Goal: Transaction & Acquisition: Purchase product/service

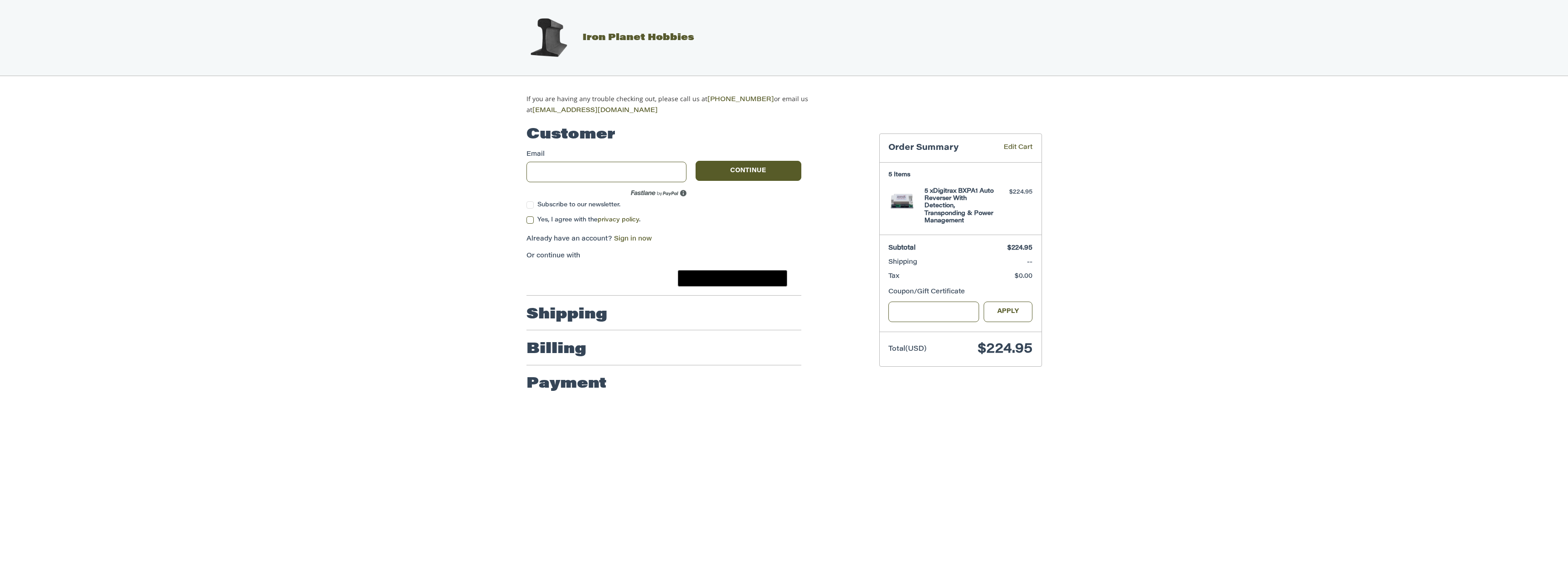
click at [899, 175] on h3 "5 Items" at bounding box center [960, 175] width 144 height 7
click at [899, 197] on img at bounding box center [902, 201] width 27 height 27
type input "**********"
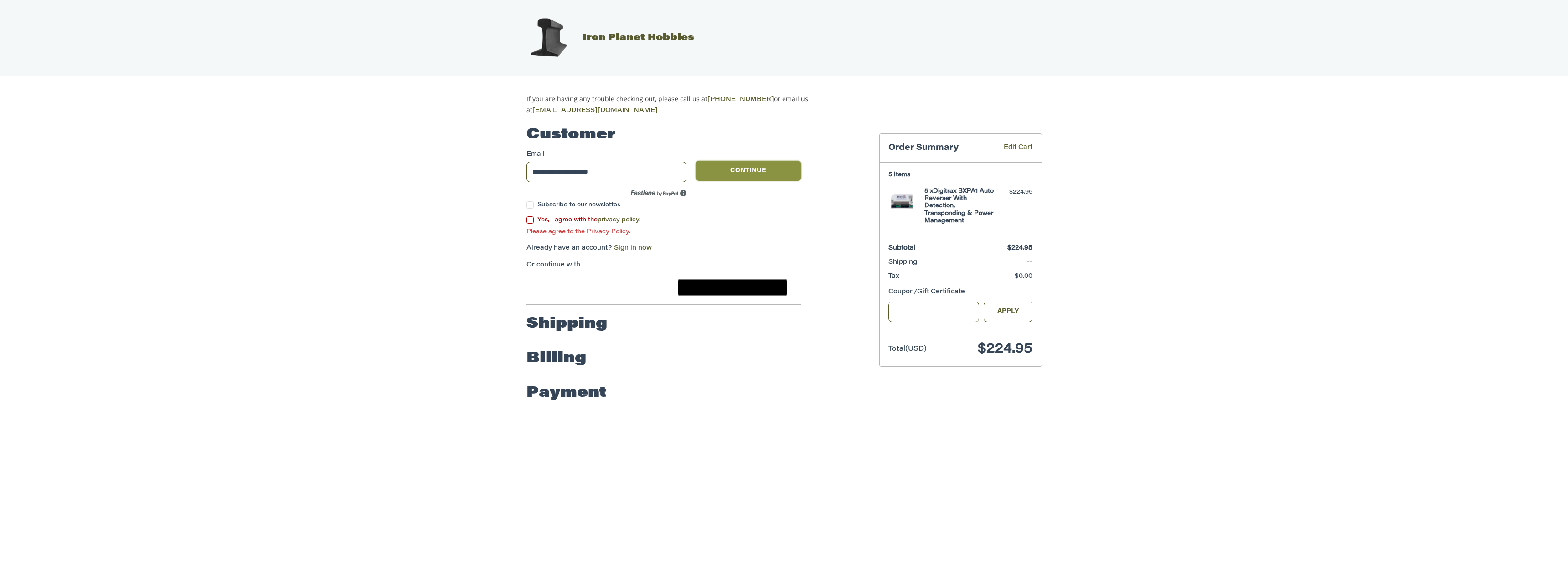
click at [758, 166] on button "Continue" at bounding box center [748, 170] width 106 height 20
click at [532, 215] on div "Yes, I agree with the privacy policy . Please agree to the Privacy Policy." at bounding box center [663, 226] width 275 height 21
click at [532, 219] on label "Yes, I agree with the privacy policy ." at bounding box center [663, 220] width 275 height 7
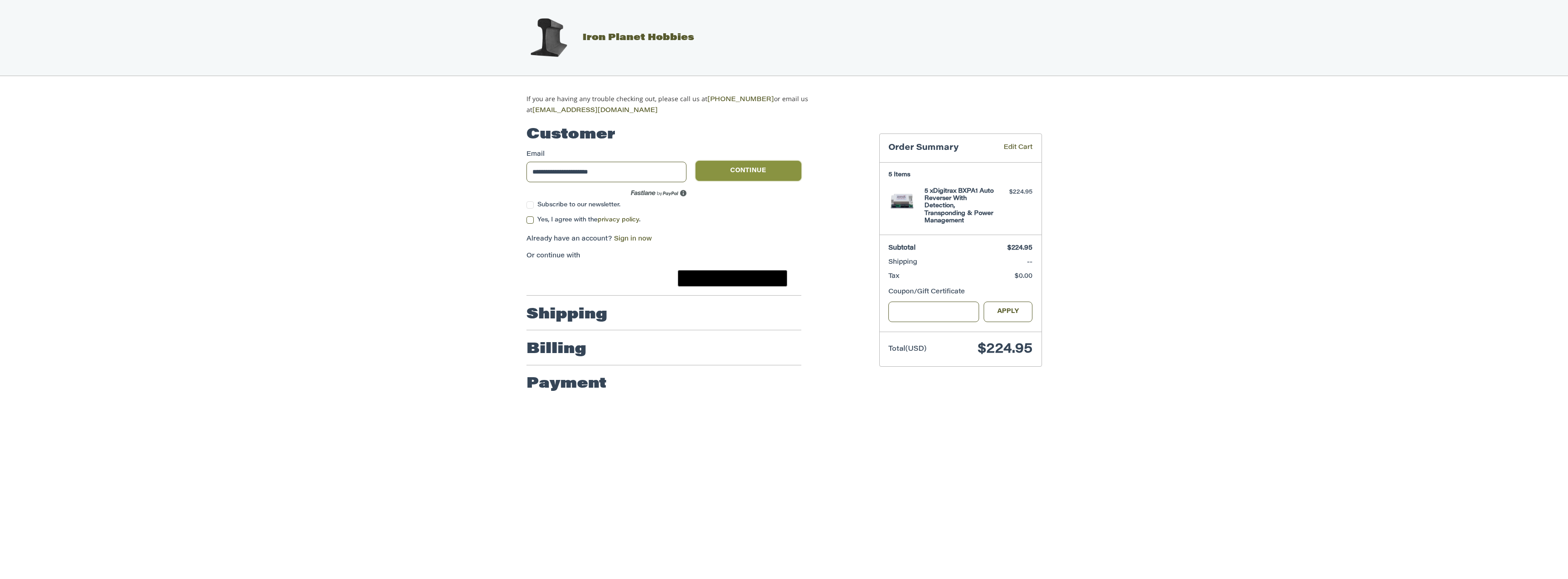
click at [748, 169] on button "Continue" at bounding box center [748, 170] width 106 height 20
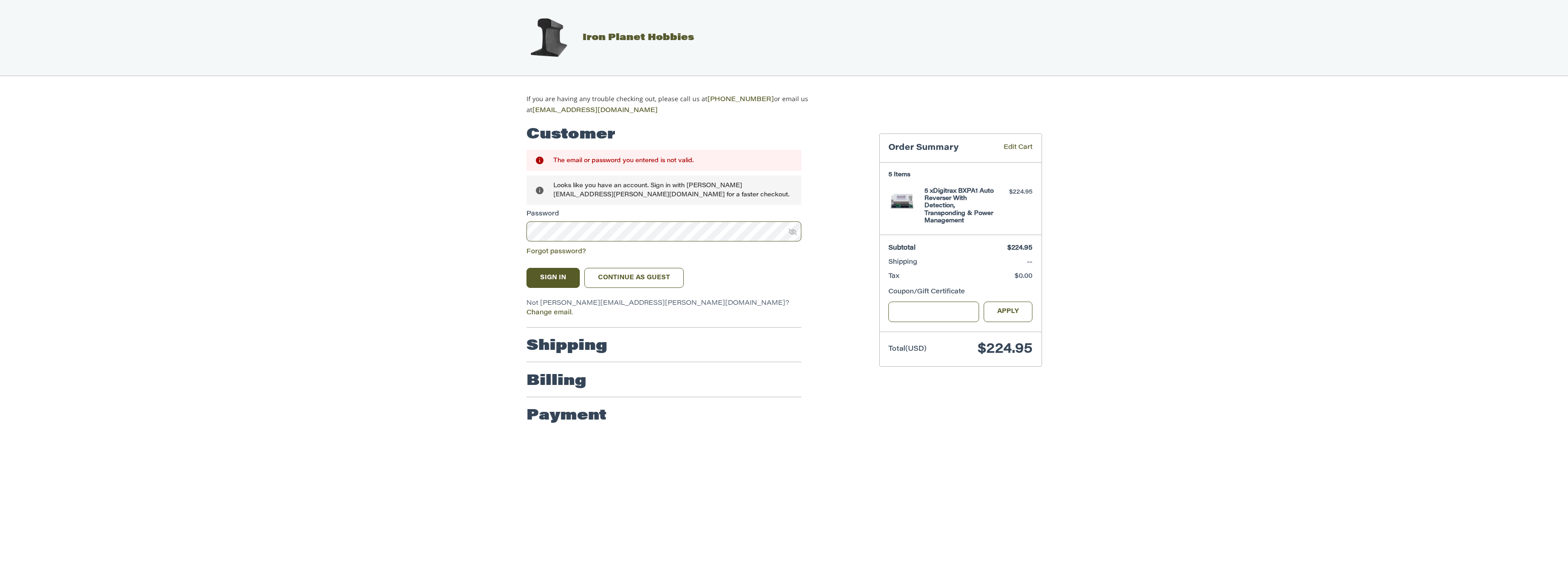
click at [792, 232] on icon at bounding box center [792, 231] width 8 height 8
click at [550, 275] on button "Sign In" at bounding box center [553, 278] width 54 height 20
click at [557, 249] on link "Forgot password?" at bounding box center [556, 252] width 60 height 6
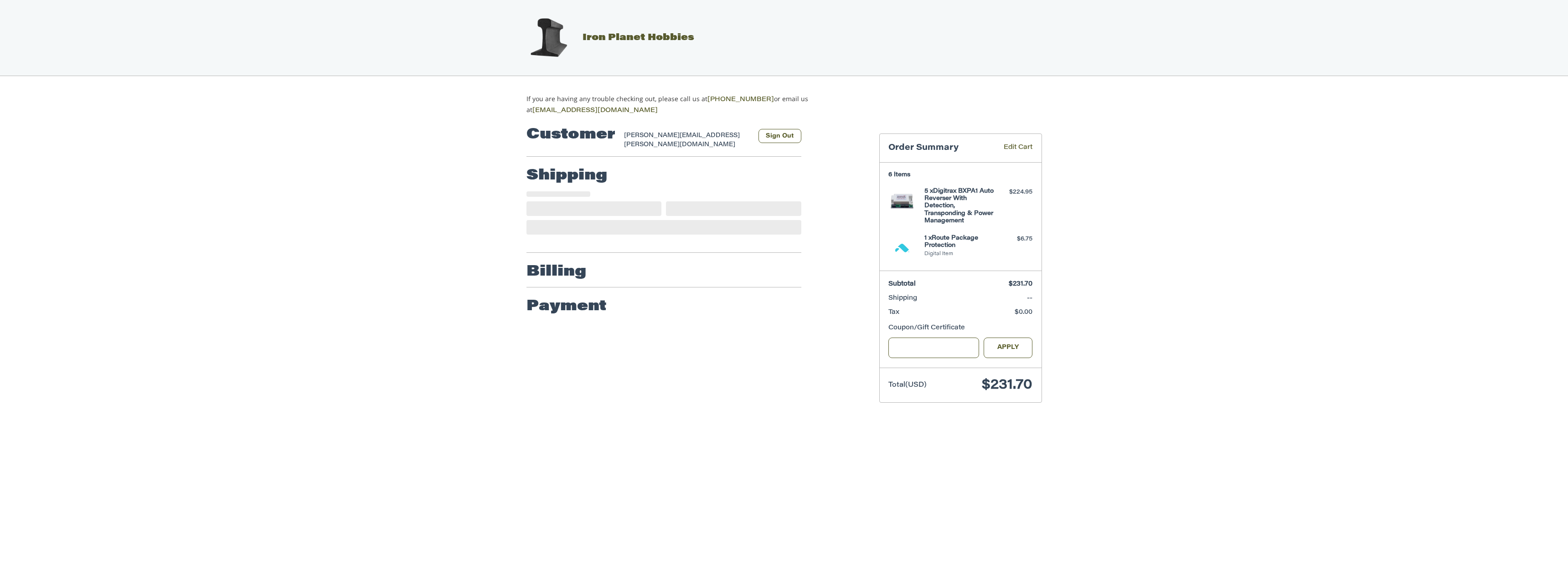
select select "**"
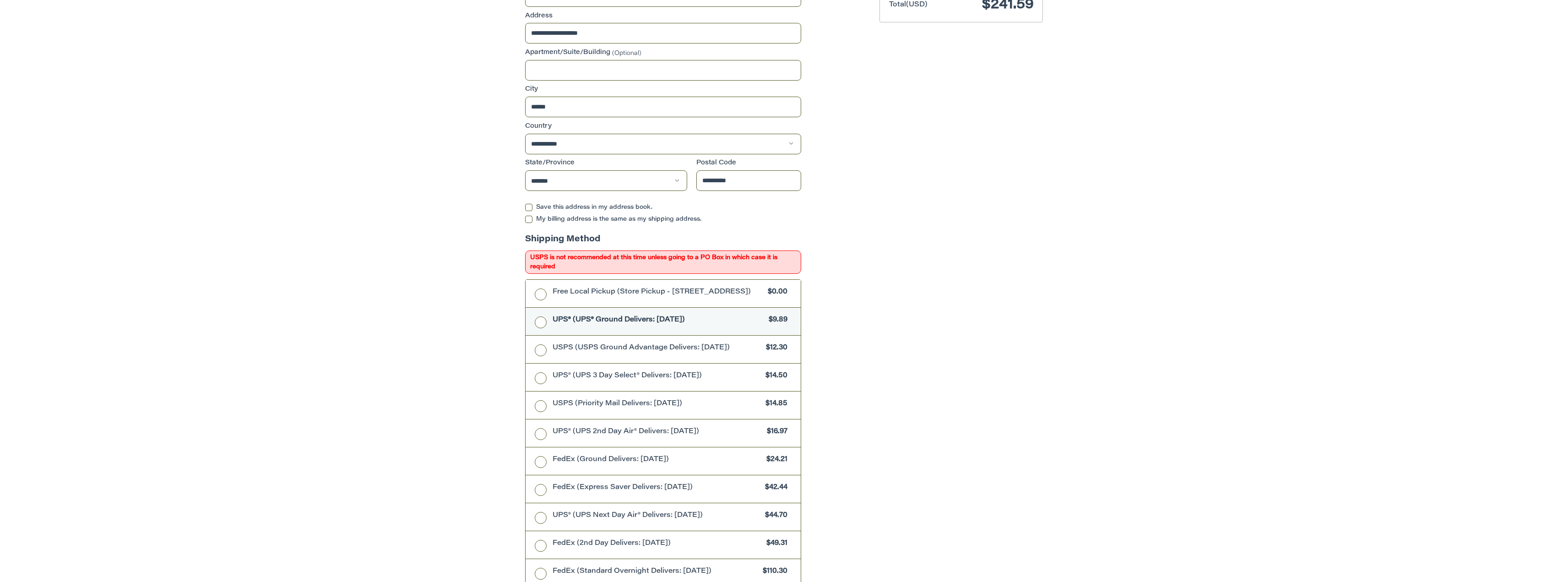
scroll to position [412, 0]
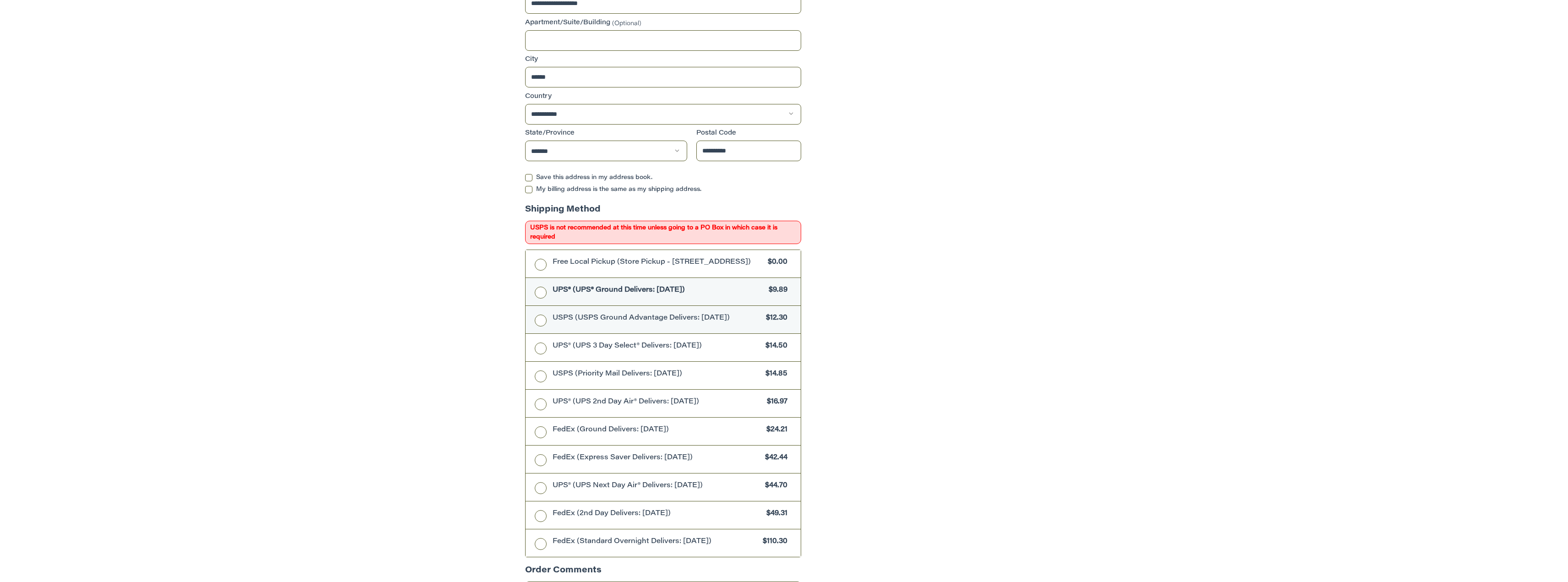
click at [539, 316] on label "USPS (USPS Ground Advantage Delivers: [DATE]) $12.30" at bounding box center [663, 320] width 276 height 27
click at [541, 287] on label "UPS® (UPS® Ground Delivers: [DATE]) $9.89" at bounding box center [663, 292] width 276 height 27
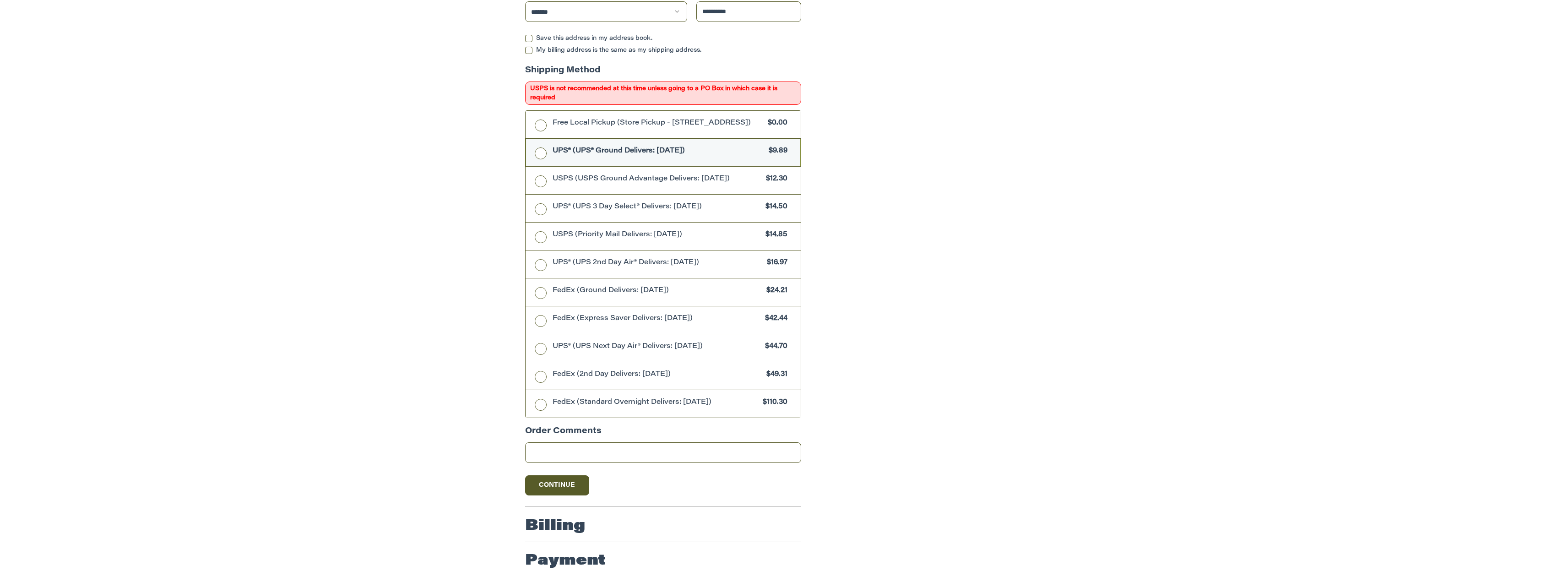
scroll to position [552, 0]
click at [563, 481] on button "Continue" at bounding box center [557, 485] width 64 height 20
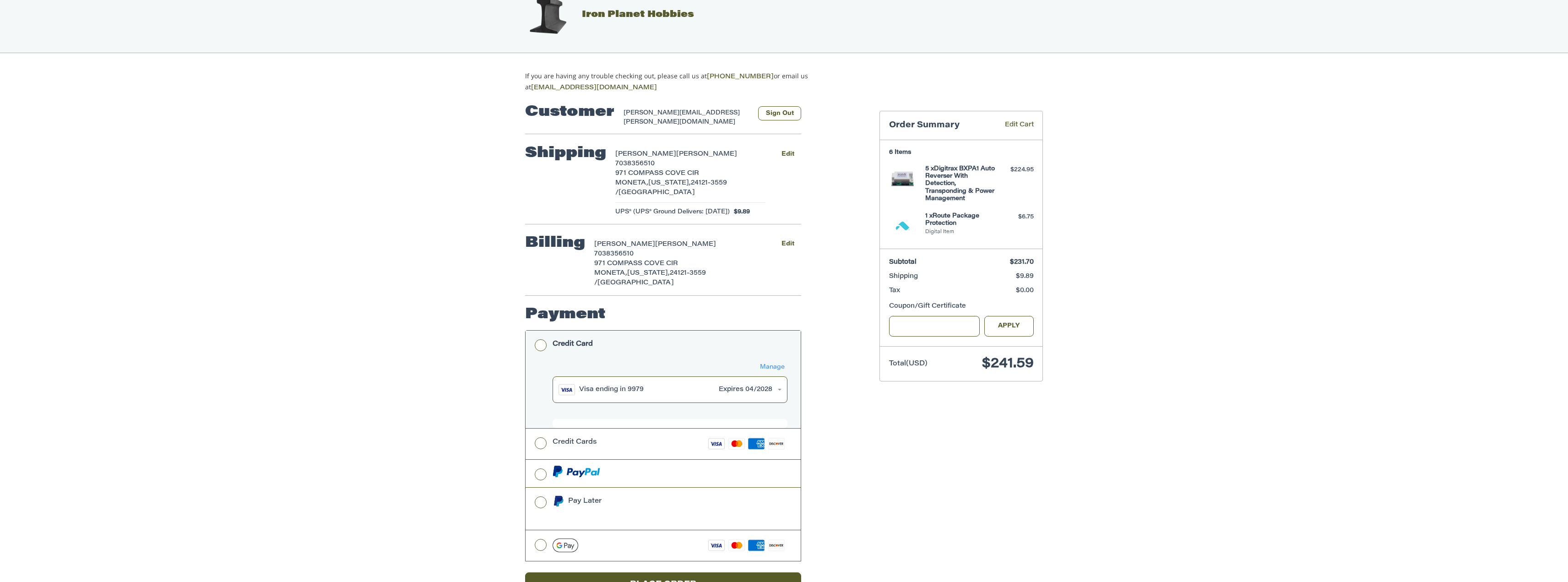
scroll to position [42, 0]
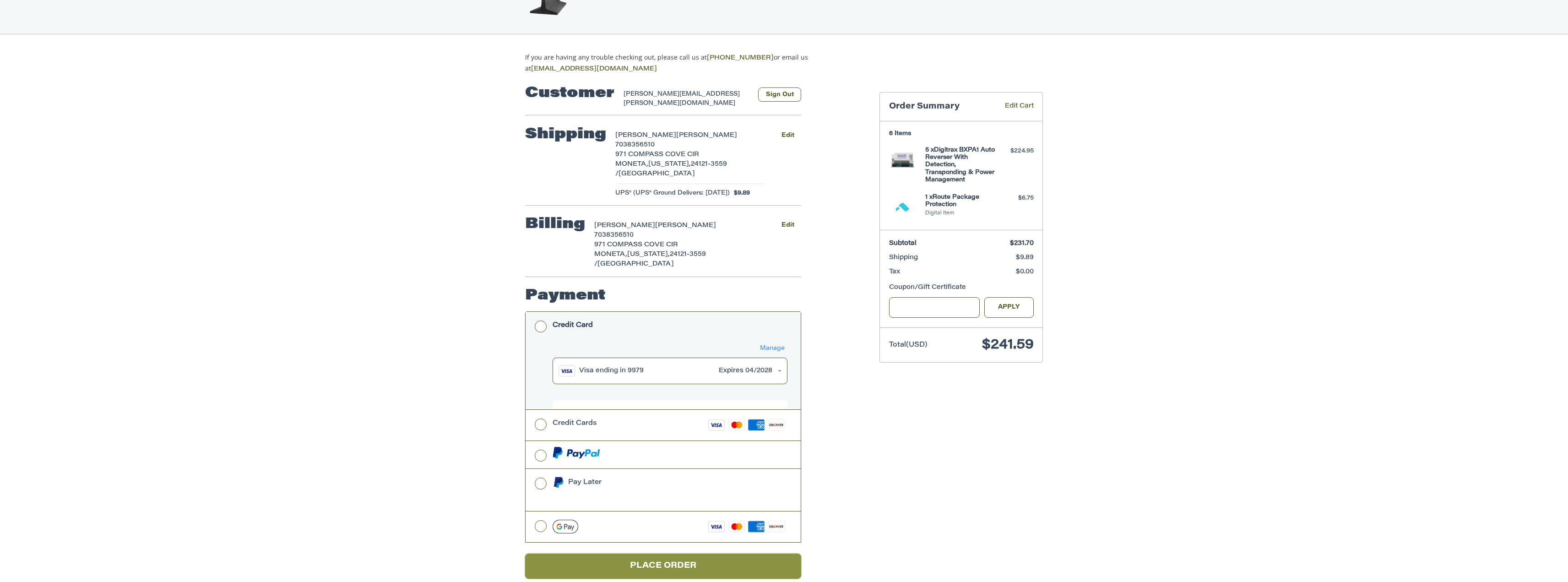
click at [655, 553] on button "Place Order" at bounding box center [663, 566] width 276 height 25
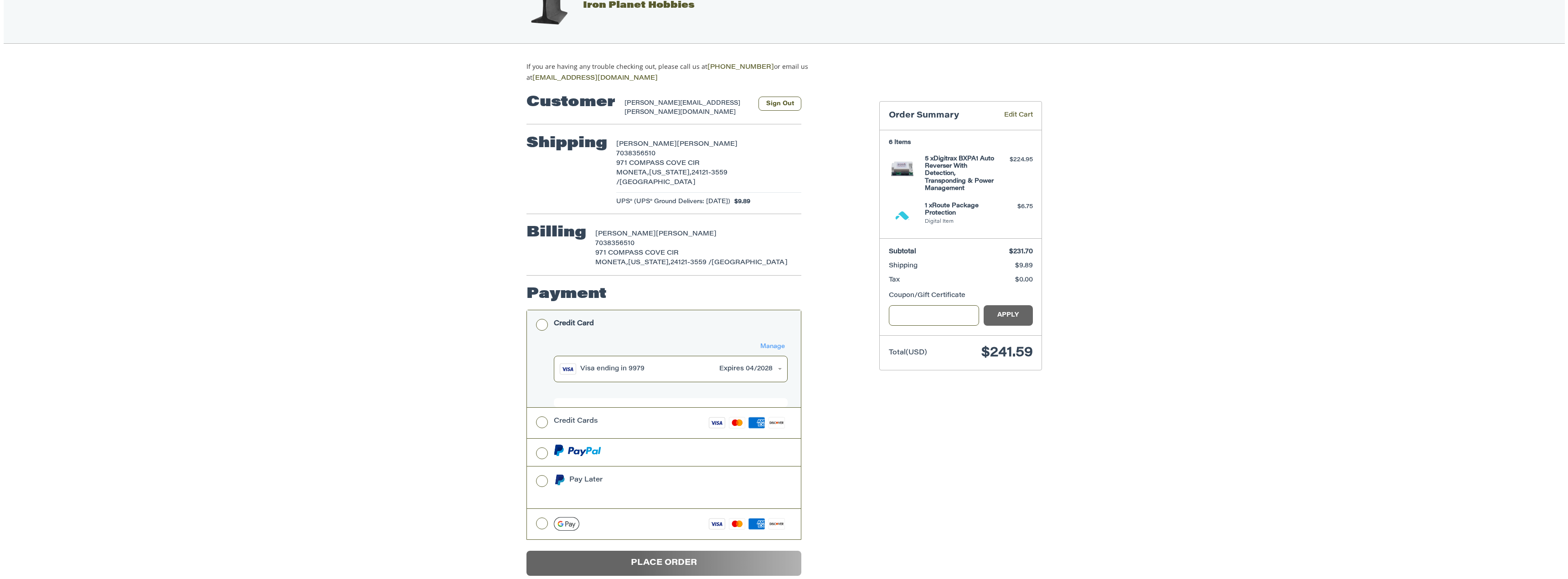
scroll to position [0, 0]
